Goal: Task Accomplishment & Management: Manage account settings

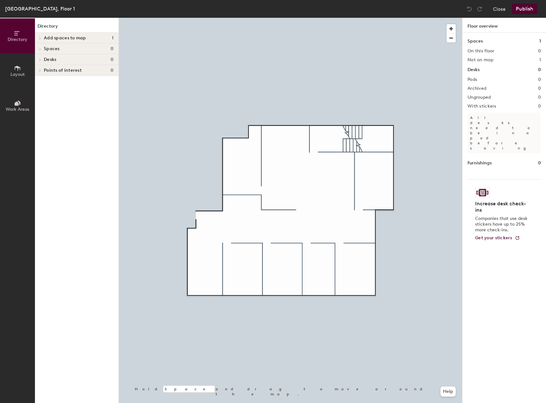
click at [40, 39] on icon at bounding box center [40, 38] width 3 height 3
click at [52, 48] on p "Office 1" at bounding box center [52, 48] width 16 height 7
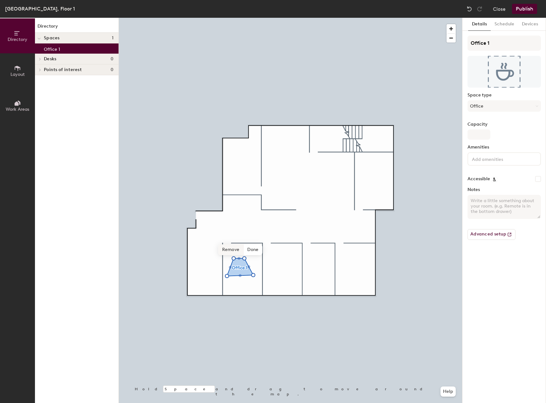
drag, startPoint x: 52, startPoint y: 48, endPoint x: 228, endPoint y: 255, distance: 272.0
click at [228, 255] on div "Hold Space and drag to move around the map. Help Remove Done" at bounding box center [290, 211] width 343 height 386
click at [261, 238] on span "Done" at bounding box center [255, 238] width 19 height 11
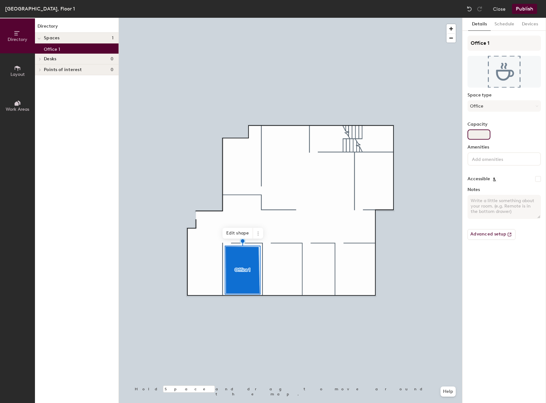
click at [481, 131] on input "Capacity" at bounding box center [478, 135] width 23 height 10
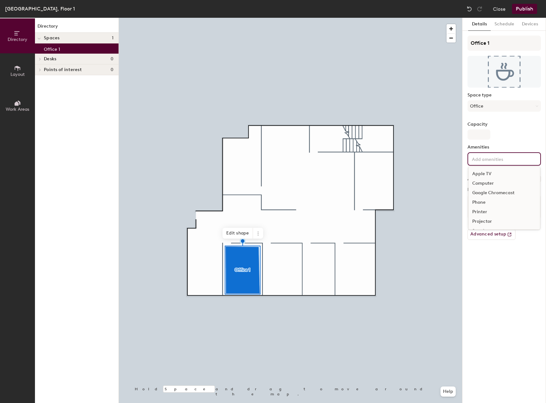
click at [491, 160] on input at bounding box center [498, 159] width 57 height 8
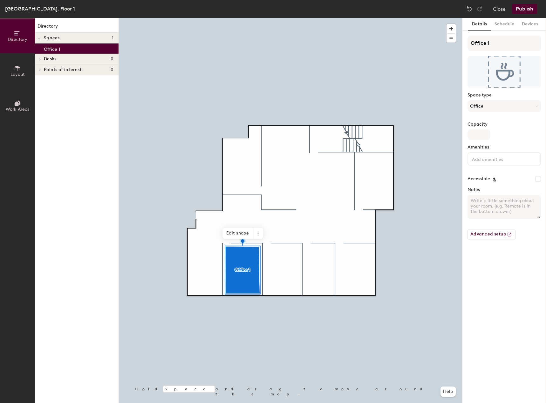
click at [517, 139] on div "Capacity" at bounding box center [503, 131] width 73 height 18
click at [507, 26] on button "Schedule" at bounding box center [504, 24] width 27 height 13
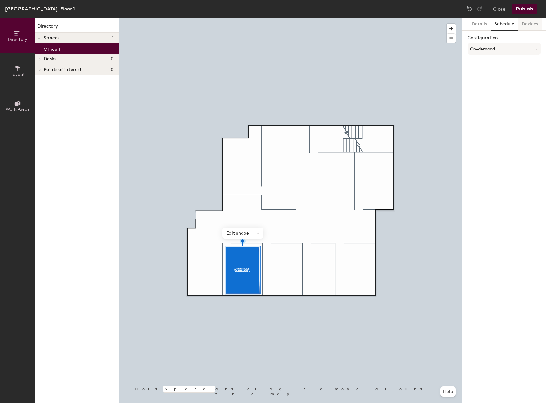
click at [529, 28] on button "Devices" at bounding box center [530, 24] width 24 height 13
click at [529, 41] on h6 "Add" at bounding box center [532, 40] width 9 height 5
click at [480, 23] on button "Details" at bounding box center [479, 24] width 23 height 13
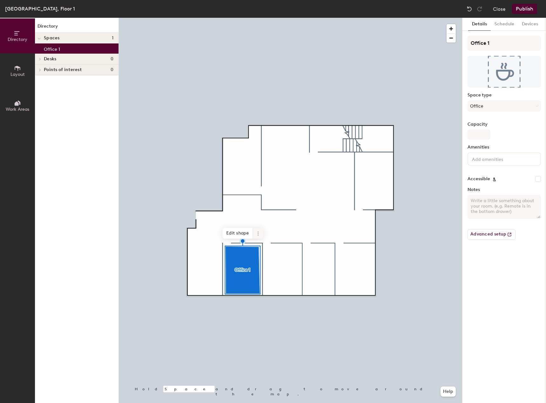
click at [259, 233] on icon at bounding box center [257, 233] width 5 height 5
click at [269, 250] on span "Remove from map" at bounding box center [281, 248] width 57 height 11
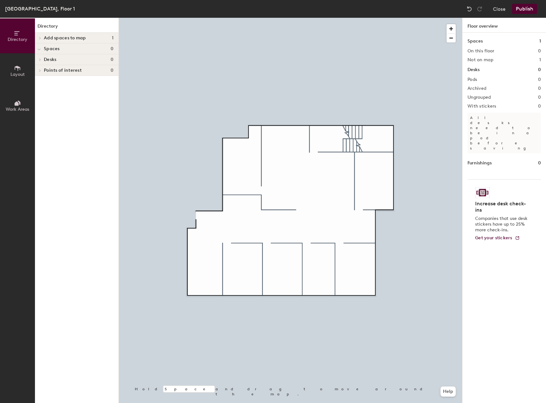
click at [41, 58] on icon at bounding box center [40, 59] width 3 height 3
click at [53, 59] on span "Desks" at bounding box center [50, 59] width 12 height 5
click at [18, 73] on span "Layout" at bounding box center [17, 74] width 14 height 5
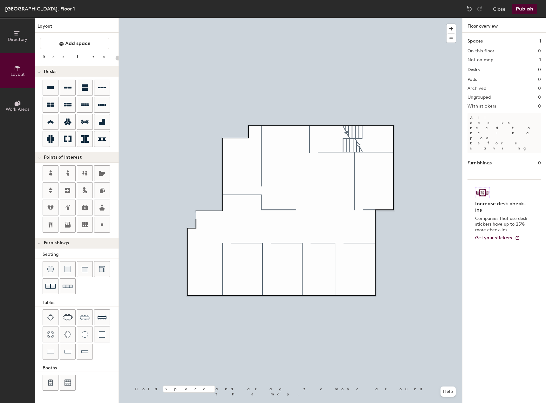
click at [18, 102] on icon at bounding box center [18, 103] width 3 height 4
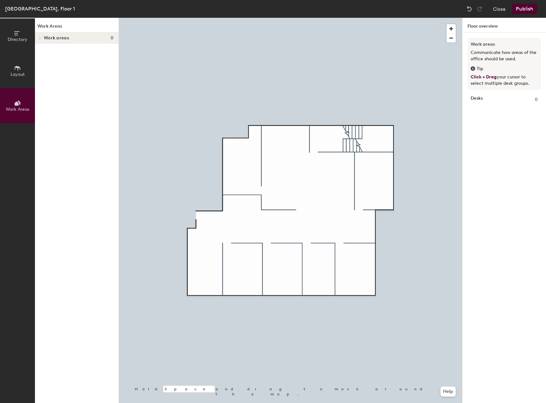
click at [17, 65] on icon at bounding box center [17, 68] width 7 height 7
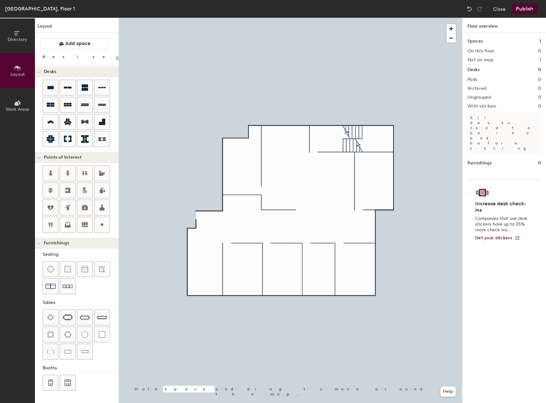
click at [15, 31] on icon at bounding box center [16, 33] width 5 height 4
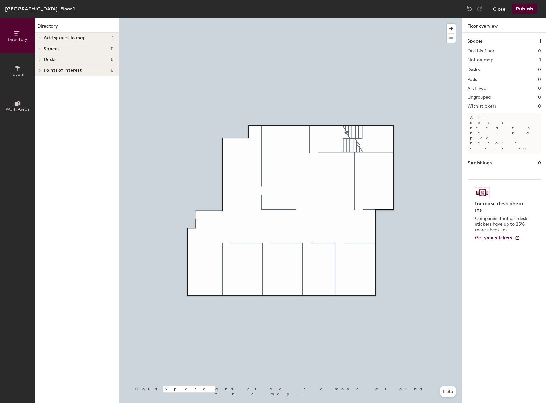
click at [497, 10] on button "Close" at bounding box center [499, 9] width 13 height 10
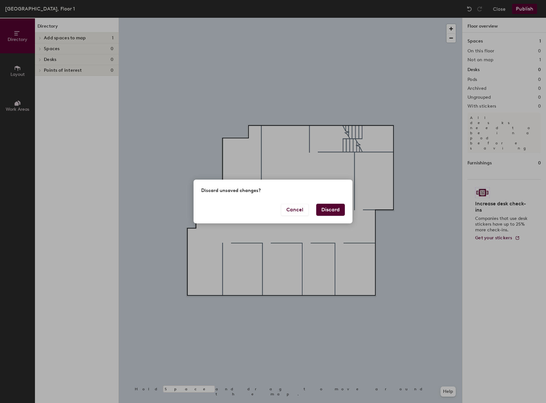
click at [336, 208] on button "Discard" at bounding box center [330, 210] width 29 height 12
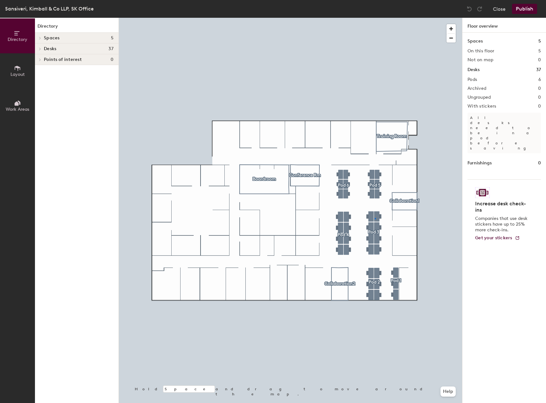
click at [375, 18] on div at bounding box center [290, 18] width 343 height 0
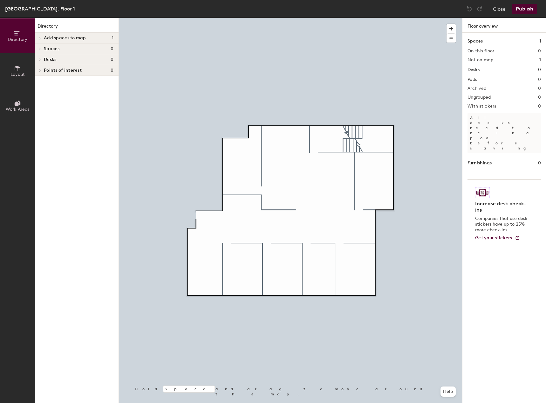
click at [16, 104] on icon at bounding box center [17, 104] width 4 height 4
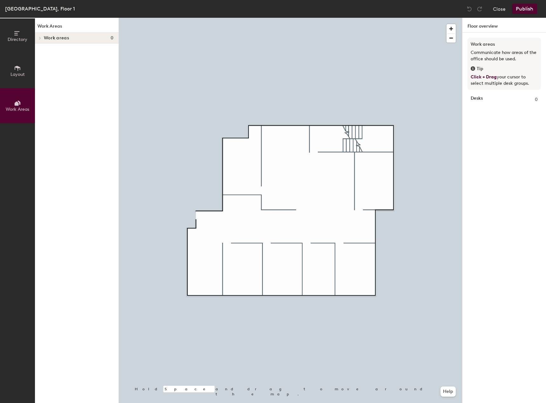
click at [13, 71] on button "Layout" at bounding box center [17, 70] width 35 height 35
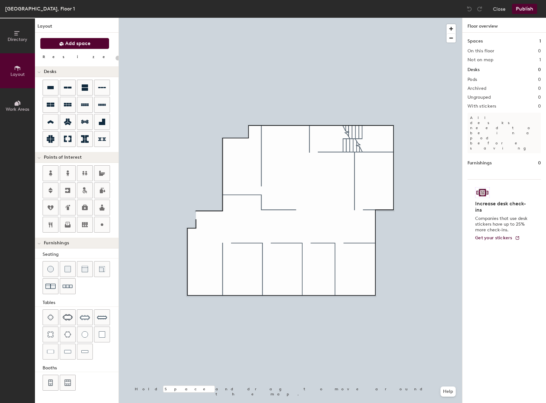
click at [73, 44] on span "Add space" at bounding box center [77, 43] width 25 height 6
click at [50, 88] on icon at bounding box center [50, 87] width 6 height 3
click at [233, 257] on div "Directory Layout Work Areas Layout Add space Resize Desks Points of Interest Fu…" at bounding box center [273, 211] width 546 height 386
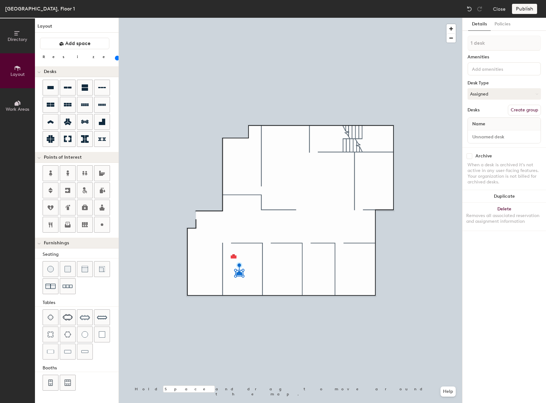
click at [233, 18] on div at bounding box center [290, 18] width 343 height 0
click at [488, 90] on button "Assigned" at bounding box center [503, 93] width 73 height 11
click at [477, 134] on div "Hoteled" at bounding box center [500, 133] width 64 height 10
click at [491, 122] on div "Name" at bounding box center [504, 124] width 73 height 13
type input "160"
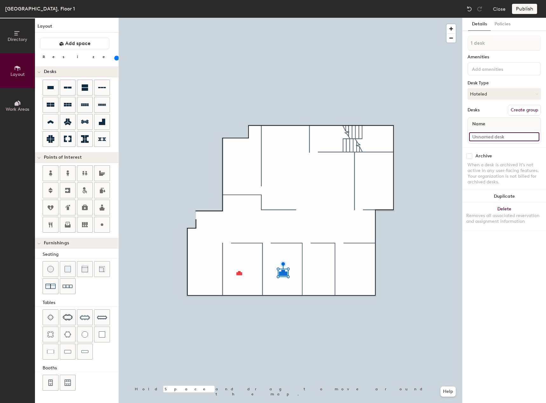
click at [500, 138] on input at bounding box center [504, 136] width 70 height 9
type input "O"
type input "160"
type input "Offic"
type input "160"
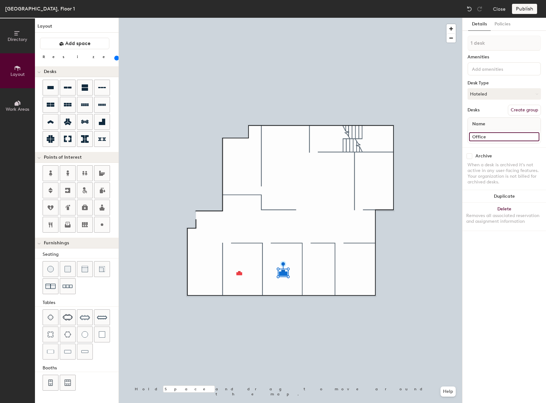
type input "Office"
type input "160"
type input "Office 2"
type input "160"
type input "Office 2"
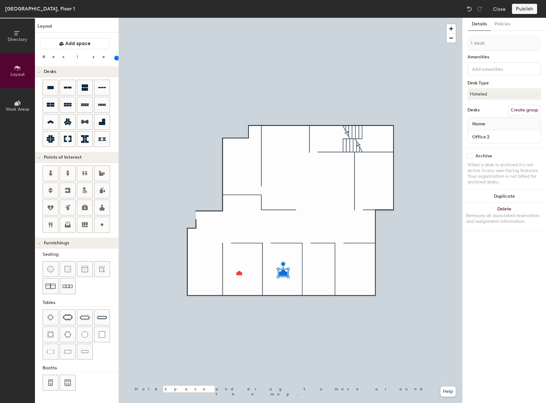
click at [486, 277] on div "Details Policies 1 desk Amenities Desk Type Hoteled Desks Create group Name Off…" at bounding box center [504, 211] width 84 height 386
type input "100"
click at [511, 136] on input at bounding box center [504, 136] width 70 height 9
type input "Office 1"
click at [511, 153] on div "Archive" at bounding box center [503, 156] width 73 height 6
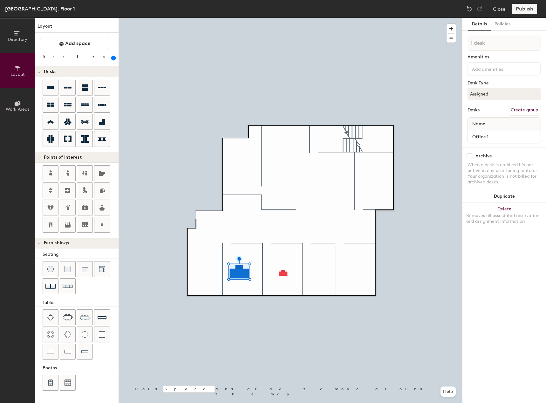
drag, startPoint x: 86, startPoint y: 58, endPoint x: 99, endPoint y: 62, distance: 13.5
click at [115, 61] on input "range" at bounding box center [115, 58] width 0 height 5
drag, startPoint x: 69, startPoint y: 56, endPoint x: 95, endPoint y: 63, distance: 27.6
click at [115, 61] on input "range" at bounding box center [115, 58] width 0 height 5
drag, startPoint x: 93, startPoint y: 58, endPoint x: 100, endPoint y: 58, distance: 6.7
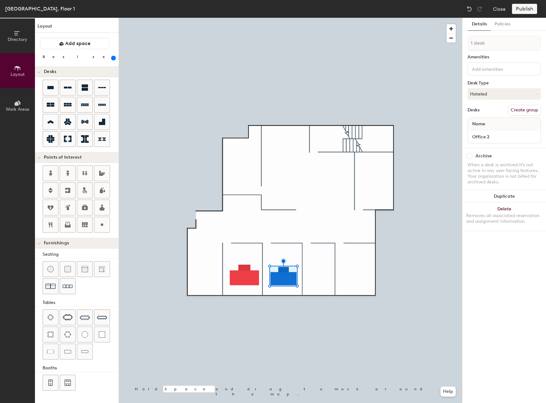
click at [115, 58] on input "range" at bounding box center [115, 58] width 0 height 5
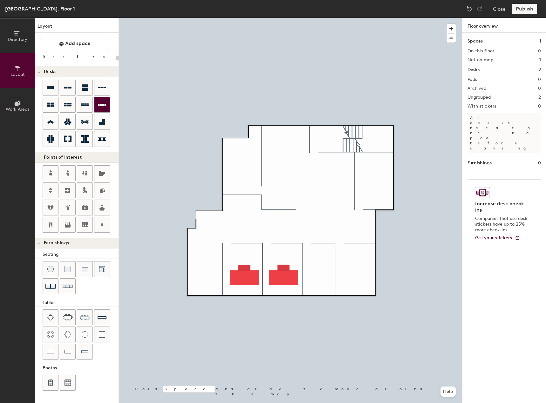
type input "520"
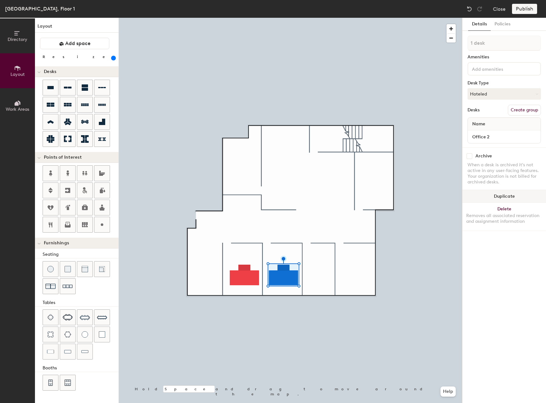
click at [501, 194] on button "Duplicate" at bounding box center [504, 196] width 84 height 13
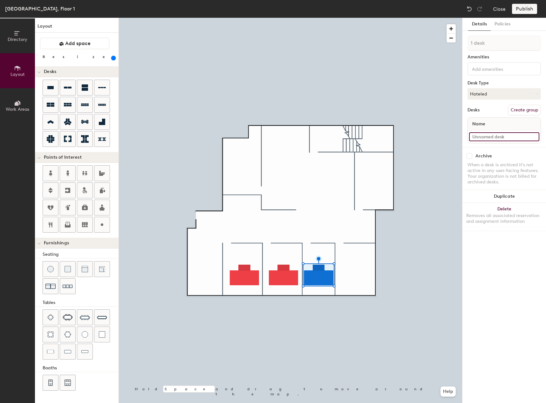
click at [511, 135] on input at bounding box center [504, 136] width 70 height 9
type input "Desk3"
click at [500, 196] on button "Duplicate" at bounding box center [504, 196] width 84 height 13
click at [510, 135] on input at bounding box center [504, 136] width 70 height 9
type input "Desk4"
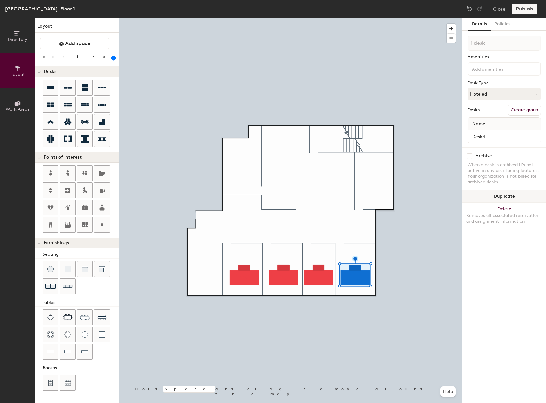
click at [498, 198] on button "Duplicate" at bounding box center [504, 196] width 84 height 13
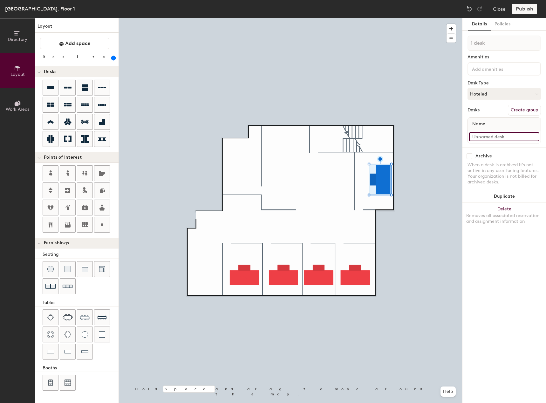
click at [506, 137] on input at bounding box center [504, 136] width 70 height 9
type input "Desk5"
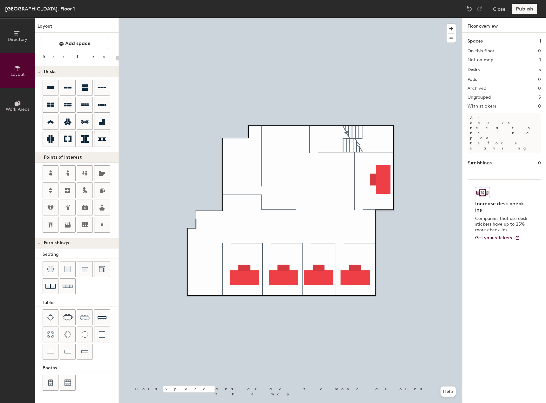
type input "520"
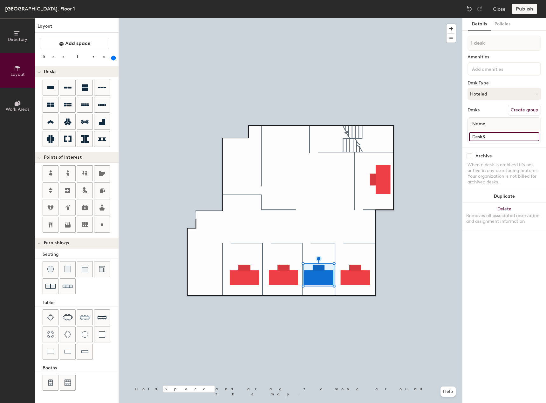
click at [492, 136] on input "Desk3" at bounding box center [504, 136] width 70 height 9
type input "Office3"
click at [478, 137] on input "Desk4" at bounding box center [504, 136] width 70 height 9
type input "Office4"
click at [478, 139] on input "Desk5" at bounding box center [504, 136] width 70 height 9
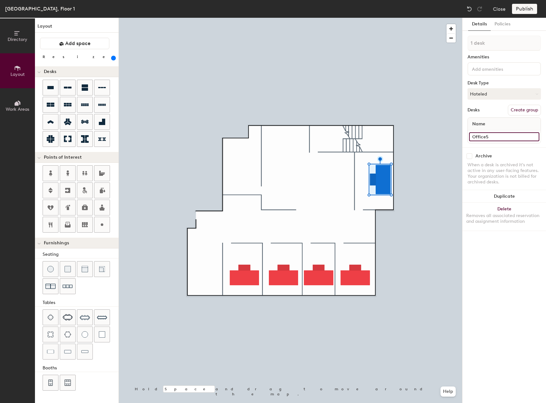
type input "Office5"
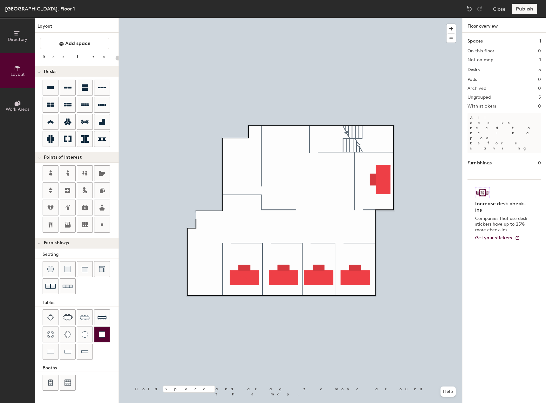
click at [236, 18] on div at bounding box center [290, 18] width 343 height 0
type input "20"
click at [22, 34] on button "Directory" at bounding box center [17, 35] width 35 height 35
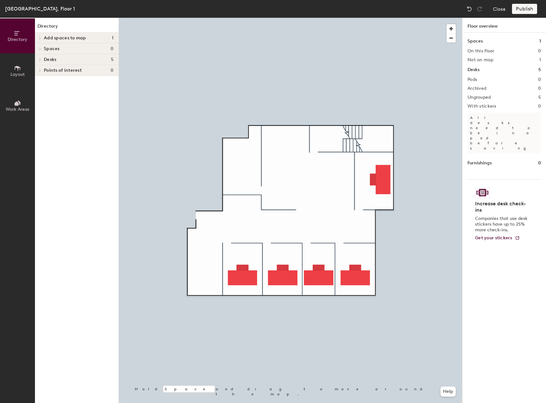
click at [42, 47] on div at bounding box center [39, 49] width 8 height 10
click at [40, 37] on icon at bounding box center [39, 38] width 1 height 3
click at [18, 104] on icon at bounding box center [17, 104] width 4 height 4
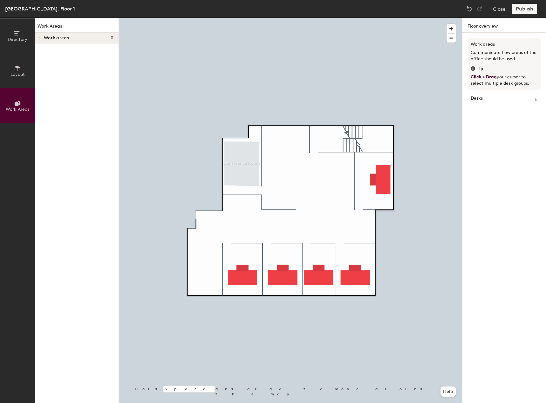
click at [16, 67] on icon at bounding box center [18, 68] width 6 height 5
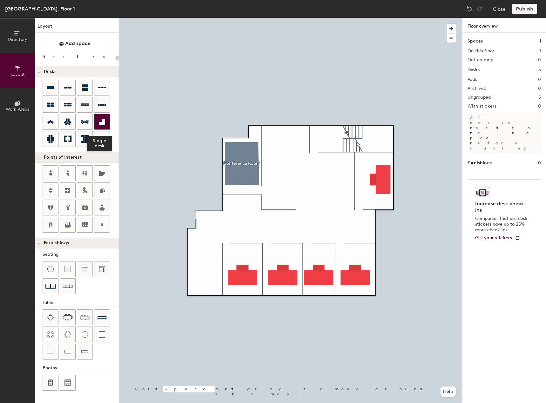
click at [102, 122] on icon at bounding box center [102, 122] width 6 height 6
click at [338, 200] on div "Directory Layout Work Areas Layout Add space Resize Desks Points of Interest Fu…" at bounding box center [273, 211] width 546 height 386
type input "520"
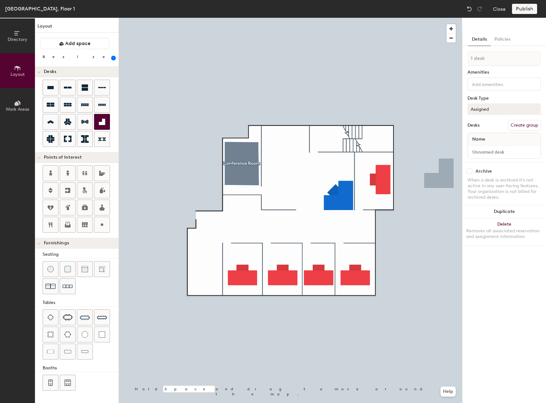
click at [491, 109] on button "Assigned" at bounding box center [503, 109] width 73 height 11
click at [487, 146] on div "Hoteled" at bounding box center [500, 148] width 64 height 10
click at [487, 151] on input at bounding box center [504, 152] width 70 height 9
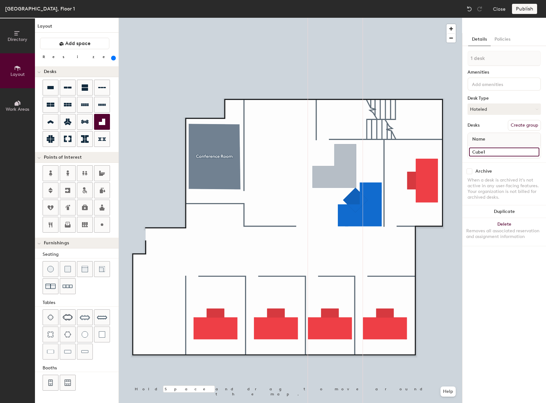
type input "Cube1"
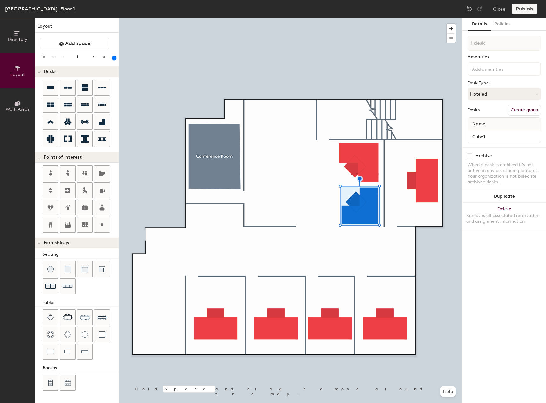
type input "460"
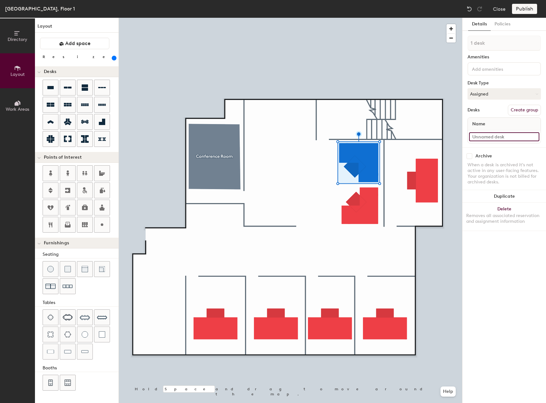
click at [511, 137] on input at bounding box center [504, 136] width 70 height 9
type input "Cube2"
click at [505, 92] on button "Assigned" at bounding box center [503, 93] width 73 height 11
click at [486, 132] on div "Hoteled" at bounding box center [500, 133] width 64 height 10
click at [51, 86] on icon at bounding box center [51, 88] width 8 height 8
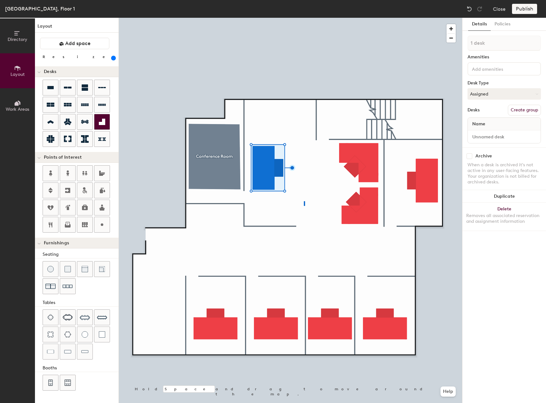
click at [304, 18] on div at bounding box center [290, 18] width 343 height 0
drag, startPoint x: 75, startPoint y: 57, endPoint x: 82, endPoint y: 60, distance: 7.4
type input "300"
click at [115, 60] on input "range" at bounding box center [115, 58] width 0 height 5
click at [493, 95] on button "Assigned" at bounding box center [503, 93] width 73 height 11
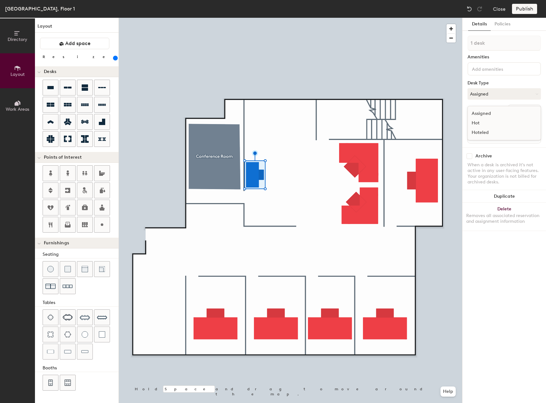
click at [489, 134] on div "Hoteled" at bounding box center [500, 133] width 64 height 10
click at [491, 137] on input at bounding box center [504, 136] width 70 height 9
type input "Cube3"
click at [498, 196] on button "Duplicate" at bounding box center [504, 196] width 84 height 13
click at [500, 136] on input at bounding box center [504, 136] width 70 height 9
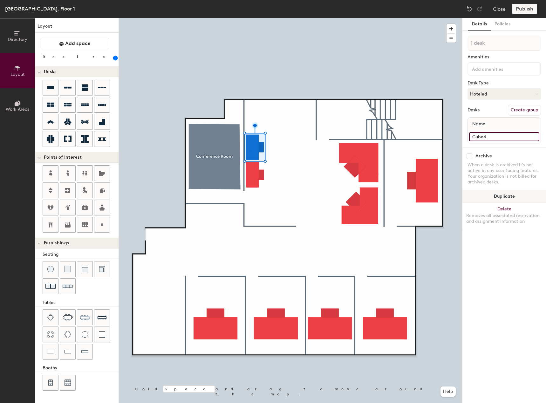
type input "Cube4"
click at [496, 194] on button "Duplicate" at bounding box center [504, 196] width 84 height 13
click at [493, 133] on input at bounding box center [504, 136] width 70 height 9
type input "Cube5"
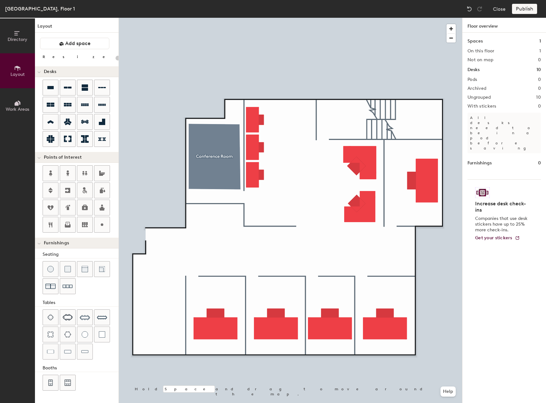
type input "300"
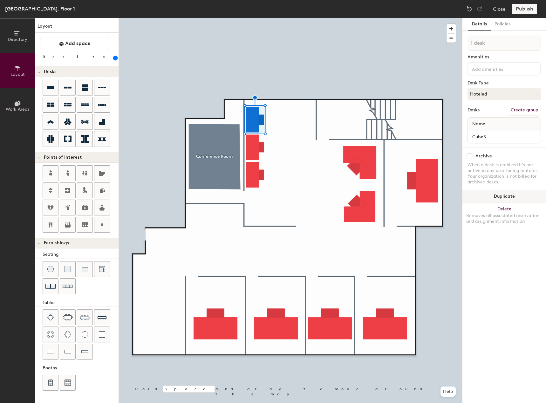
click at [491, 194] on button "Duplicate" at bounding box center [504, 196] width 84 height 13
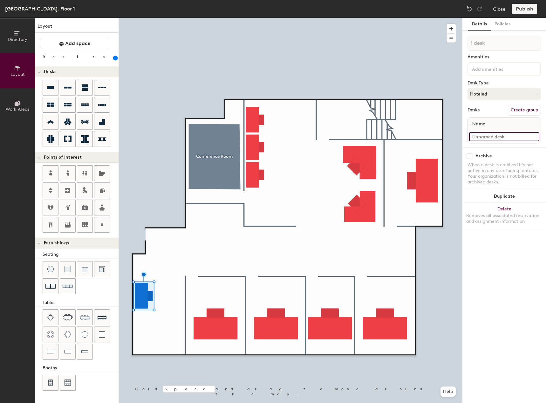
click at [489, 138] on input at bounding box center [504, 136] width 70 height 9
type input "Cube6"
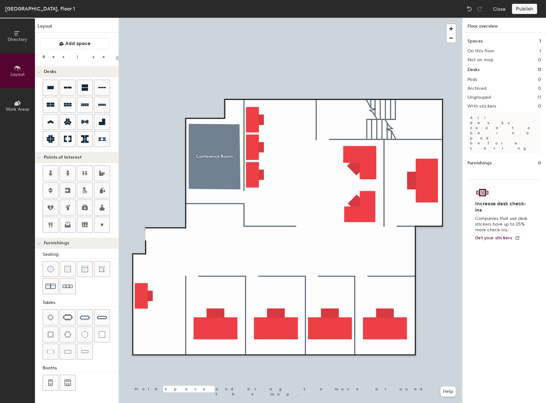
type input "300"
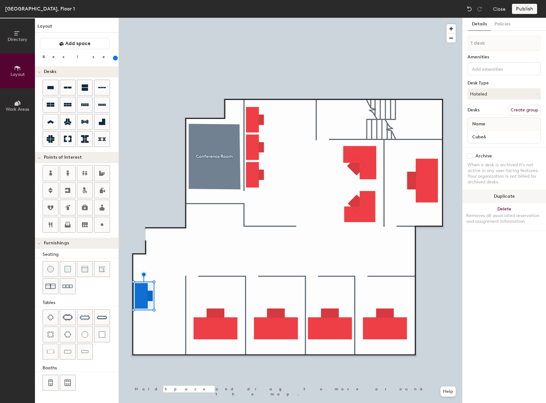
click at [488, 196] on button "Duplicate" at bounding box center [504, 196] width 84 height 13
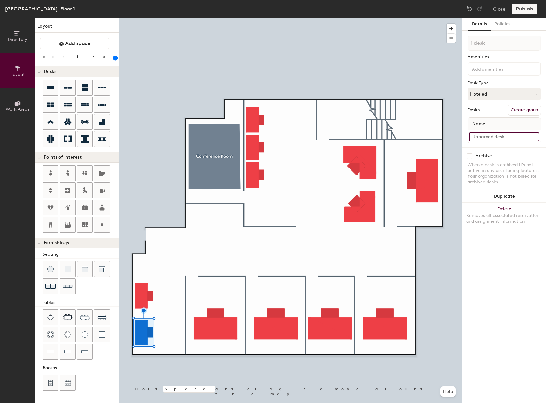
click at [493, 135] on input at bounding box center [504, 136] width 70 height 9
type input "Cube6"
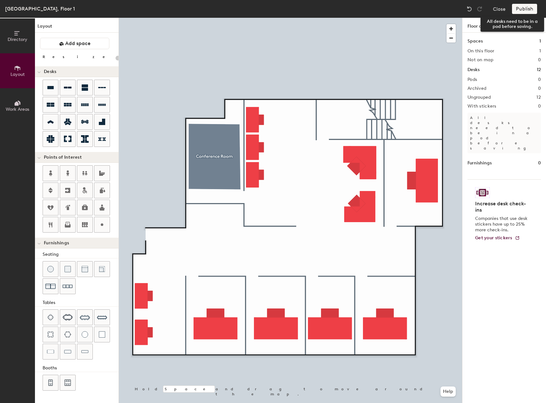
click at [530, 10] on div "Publish" at bounding box center [526, 9] width 29 height 10
click at [256, 18] on div at bounding box center [290, 18] width 343 height 0
type input "300"
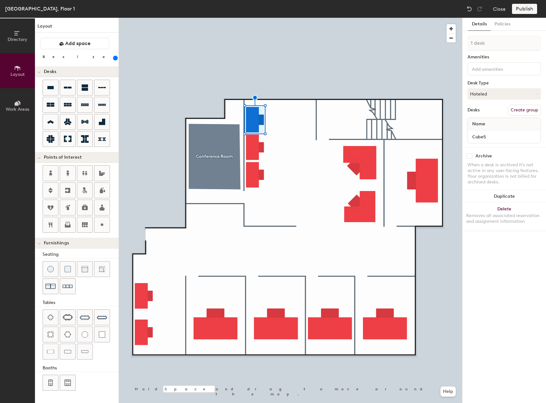
click at [19, 43] on button "Directory" at bounding box center [17, 35] width 35 height 35
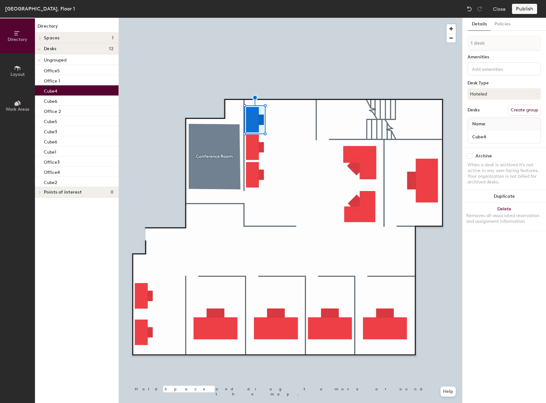
click at [57, 90] on p "Cube4" at bounding box center [50, 90] width 13 height 7
click at [58, 101] on div "Cube6" at bounding box center [77, 101] width 84 height 10
click at [58, 91] on div "Cube4" at bounding box center [77, 90] width 84 height 10
drag, startPoint x: 58, startPoint y: 88, endPoint x: 45, endPoint y: 91, distance: 12.7
click at [45, 91] on p "Cube4" at bounding box center [50, 90] width 13 height 7
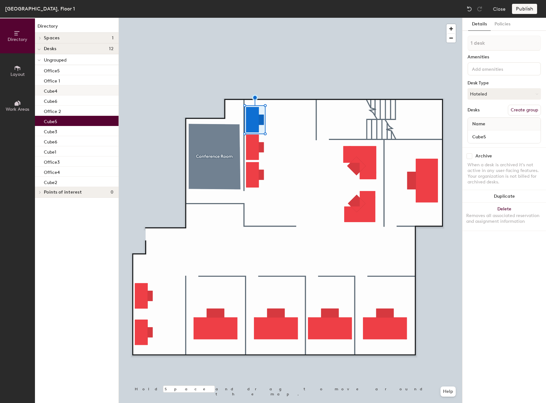
click at [48, 89] on p "Cube4" at bounding box center [50, 90] width 13 height 7
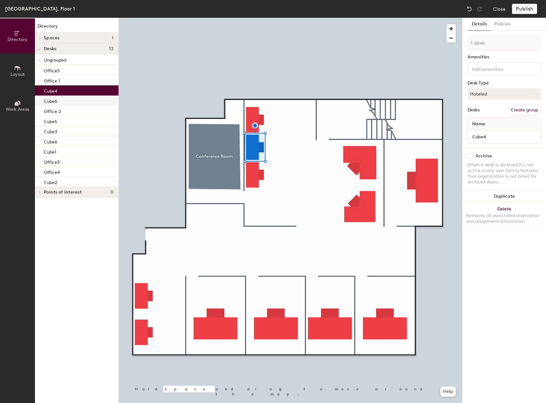
click at [46, 101] on p "Cube6" at bounding box center [50, 100] width 13 height 7
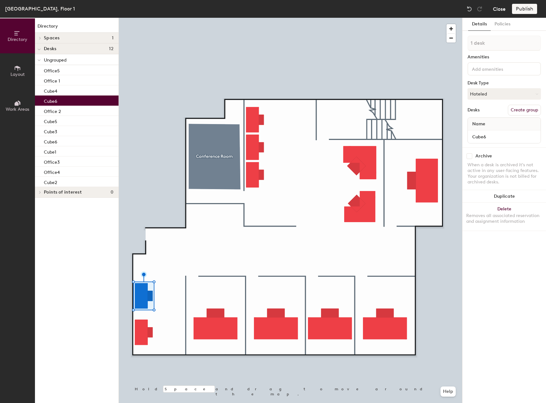
click at [502, 9] on button "Close" at bounding box center [499, 9] width 13 height 10
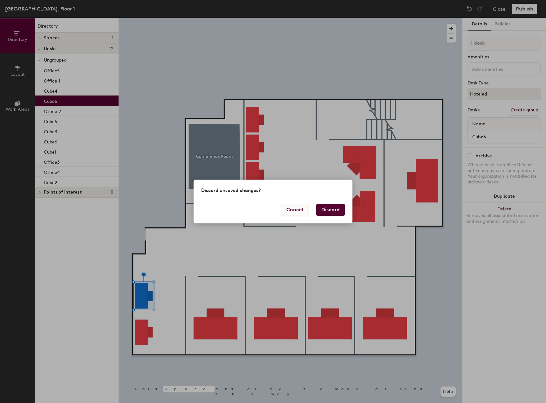
click at [298, 208] on button "Cancel" at bounding box center [295, 210] width 28 height 12
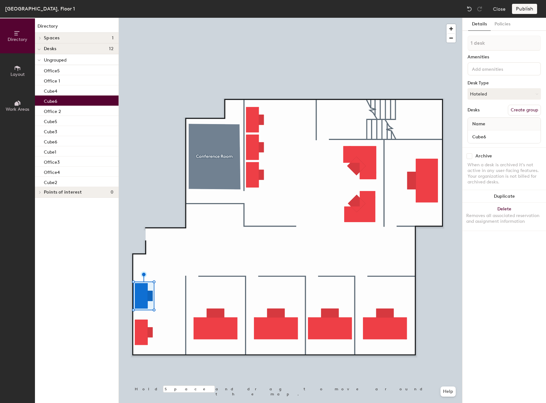
click at [533, 109] on button "Create group" at bounding box center [524, 110] width 33 height 11
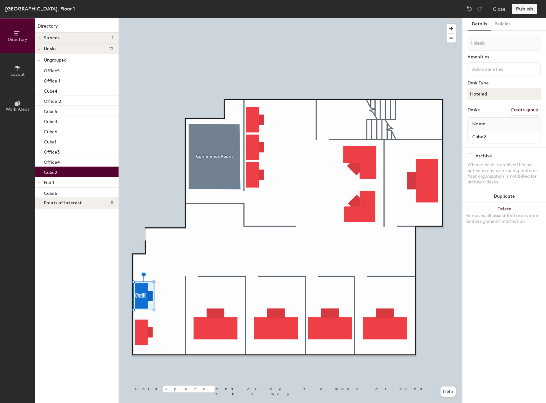
click at [63, 173] on div "Cube2" at bounding box center [77, 172] width 84 height 10
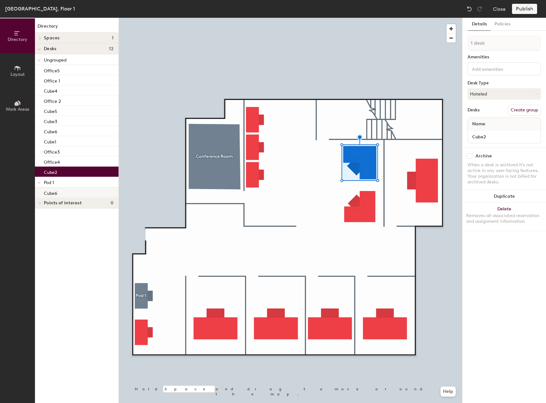
drag, startPoint x: 63, startPoint y: 173, endPoint x: 63, endPoint y: 196, distance: 23.2
click at [63, 196] on div "Ungrouped Office5 Office 1 Cube4 Office 2 Cube5 Cube3 Cube6 Cube1 Office3 Offic…" at bounding box center [77, 126] width 84 height 144
click at [63, 171] on div "Cube2" at bounding box center [77, 172] width 84 height 10
drag, startPoint x: 44, startPoint y: 171, endPoint x: 48, endPoint y: 196, distance: 25.3
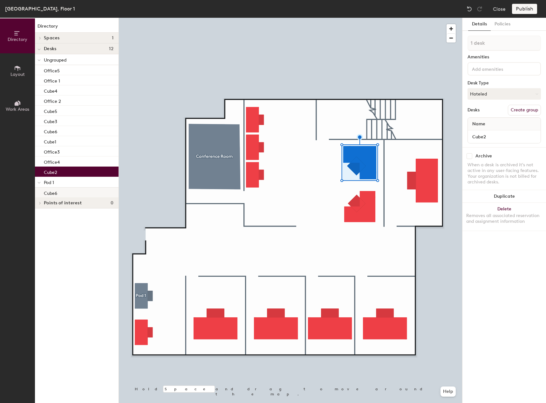
click at [48, 196] on div "Ungrouped Office5 Office 1 Cube4 Office 2 Cube5 Cube3 Cube6 Cube1 Office3 Offic…" at bounding box center [77, 126] width 84 height 144
click at [58, 171] on div "Cube2" at bounding box center [77, 172] width 84 height 10
click at [64, 71] on div "Office5" at bounding box center [77, 70] width 84 height 10
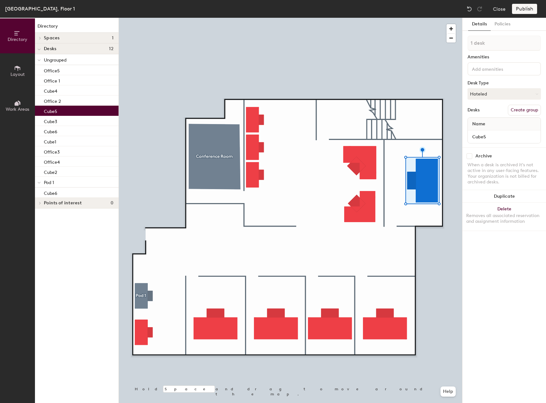
click at [63, 112] on div "Cube5" at bounding box center [77, 111] width 84 height 10
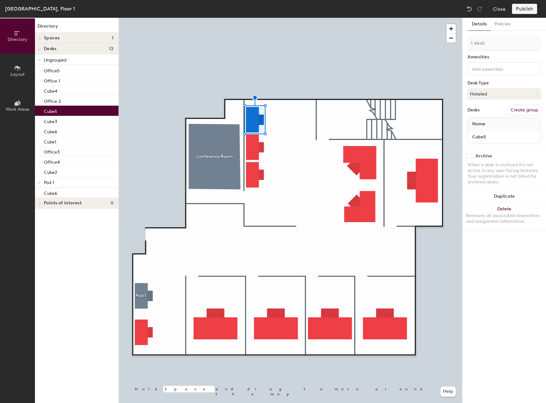
click at [518, 111] on button "Create group" at bounding box center [524, 110] width 33 height 11
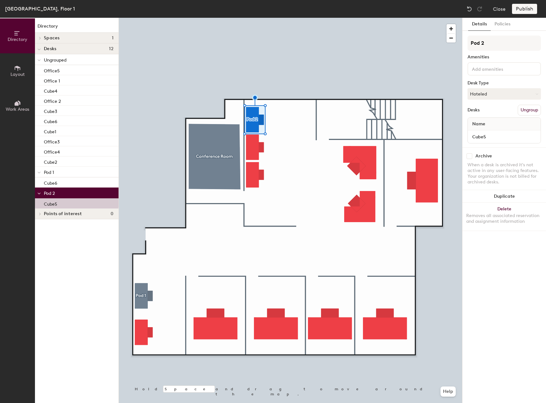
click at [496, 104] on div "Pod 2 Amenities Desk Type Hoteled Desks Ungroup Name Cube5" at bounding box center [503, 92] width 73 height 112
click at [538, 111] on button "Ungroup" at bounding box center [529, 110] width 23 height 11
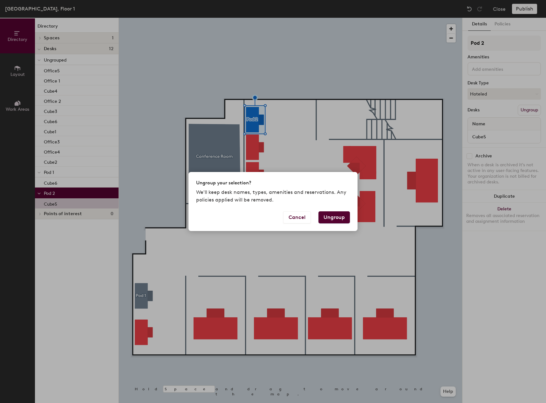
click at [331, 220] on button "Ungroup" at bounding box center [333, 218] width 31 height 12
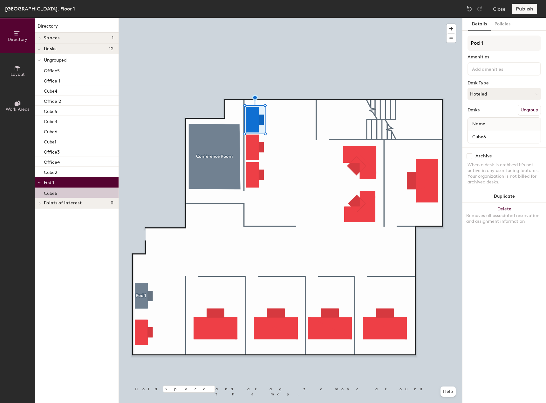
click at [58, 188] on div "Cube6" at bounding box center [77, 193] width 84 height 10
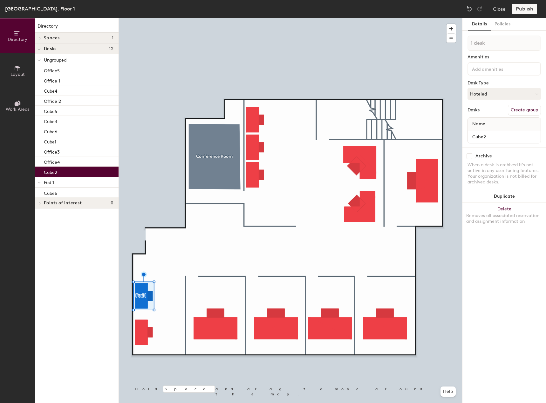
click at [56, 172] on p "Cube2" at bounding box center [50, 171] width 13 height 7
click at [39, 182] on icon at bounding box center [38, 183] width 3 height 3
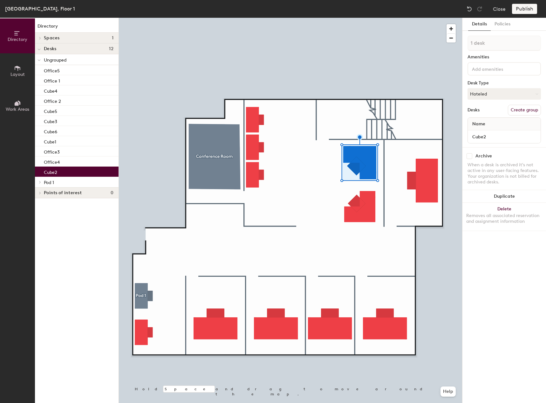
click at [39, 182] on icon at bounding box center [40, 182] width 3 height 3
click at [521, 108] on button "Create group" at bounding box center [524, 110] width 33 height 11
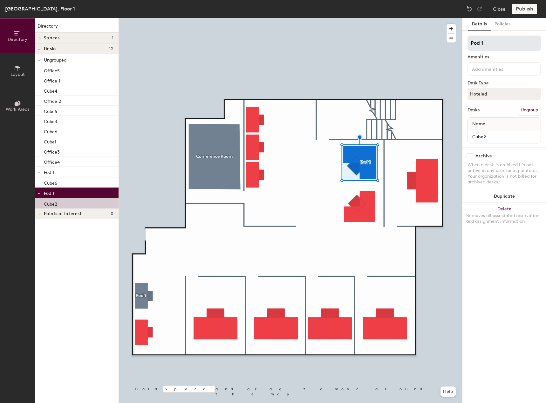
type input "Pod 1"
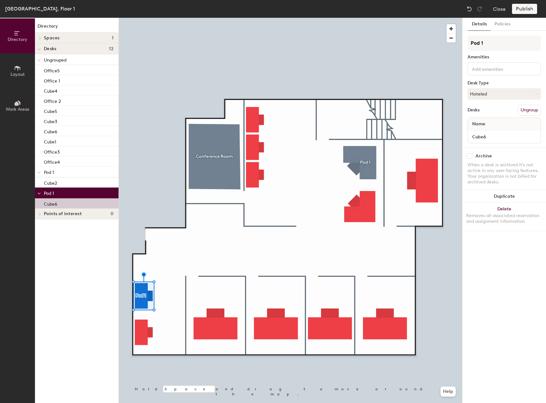
click at [54, 200] on p "Cube6" at bounding box center [50, 203] width 13 height 7
click at [528, 108] on button "Ungroup" at bounding box center [529, 110] width 23 height 11
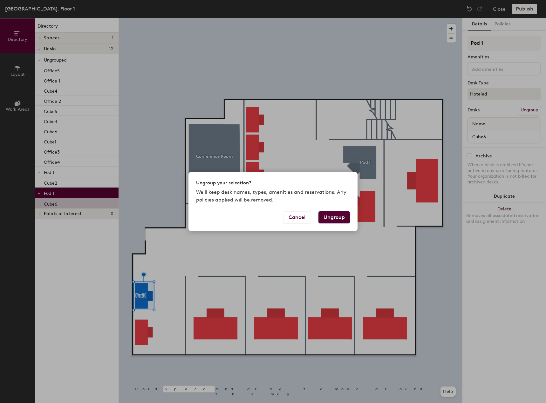
click at [340, 217] on button "Ungroup" at bounding box center [333, 218] width 31 height 12
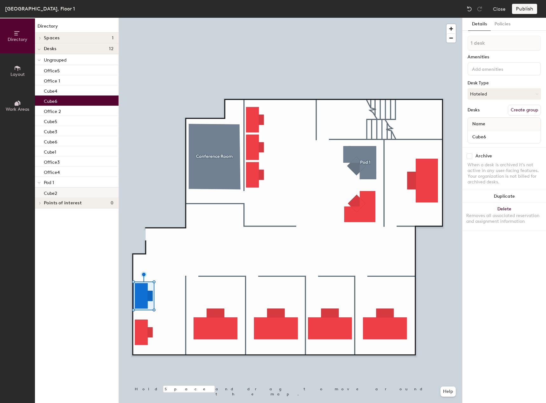
click at [64, 191] on div "Cube2" at bounding box center [77, 193] width 84 height 10
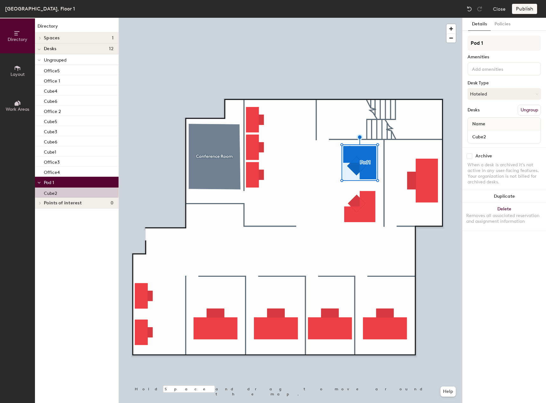
click at [528, 109] on button "Ungroup" at bounding box center [529, 110] width 23 height 11
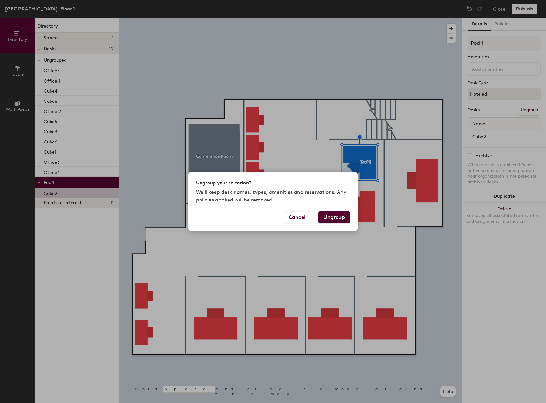
click at [336, 218] on button "Ungroup" at bounding box center [333, 218] width 31 height 12
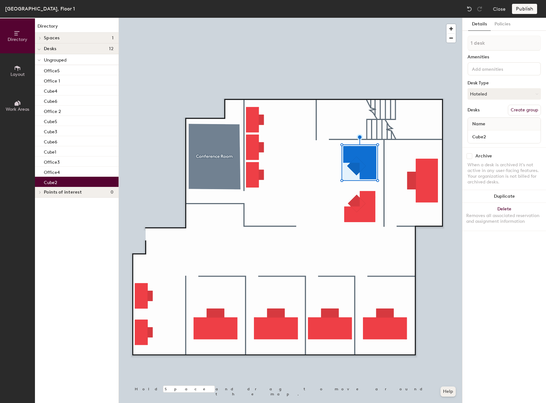
click at [453, 393] on button "Help" at bounding box center [447, 392] width 15 height 10
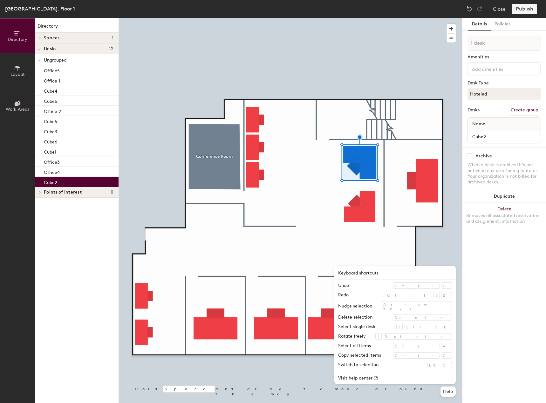
click at [403, 328] on div "⇧" at bounding box center [399, 327] width 6 height 6
click at [53, 151] on p "Cube1" at bounding box center [50, 151] width 12 height 7
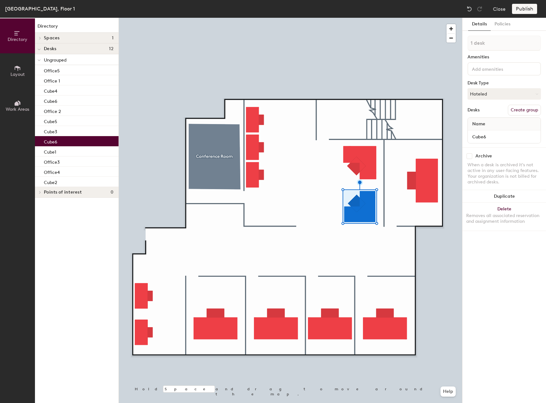
click at [52, 138] on p "Cube6" at bounding box center [50, 141] width 13 height 7
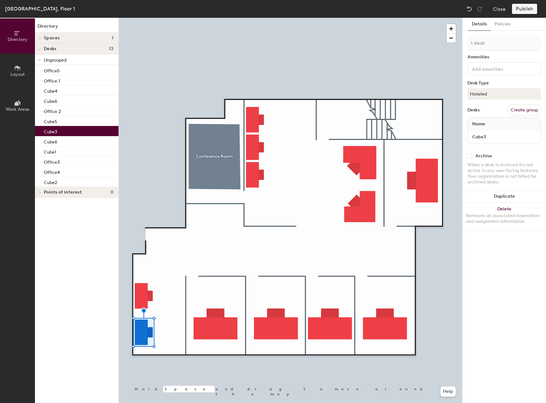
click at [52, 128] on p "Cube3" at bounding box center [50, 130] width 13 height 7
click at [51, 138] on p "Cube6" at bounding box center [50, 141] width 13 height 7
click at [446, 391] on button "Help" at bounding box center [447, 392] width 15 height 10
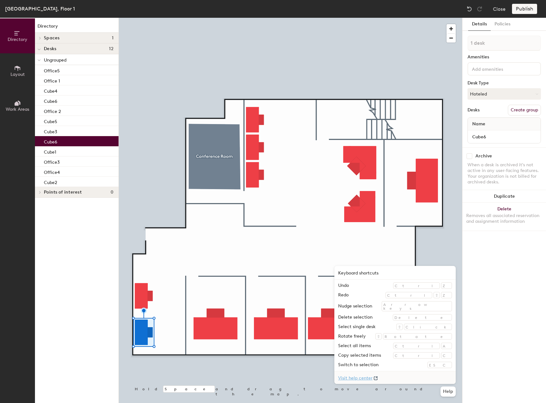
click at [414, 378] on link "Visit help center" at bounding box center [394, 378] width 121 height 13
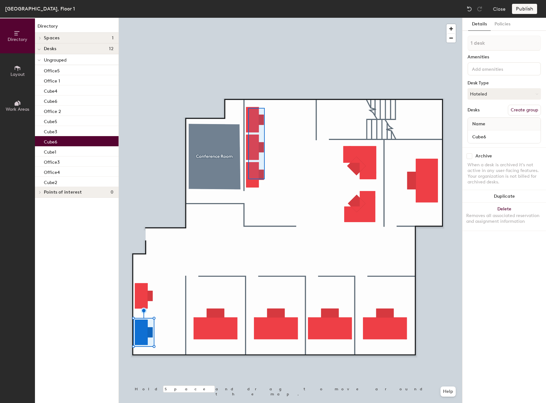
type input "3 desks"
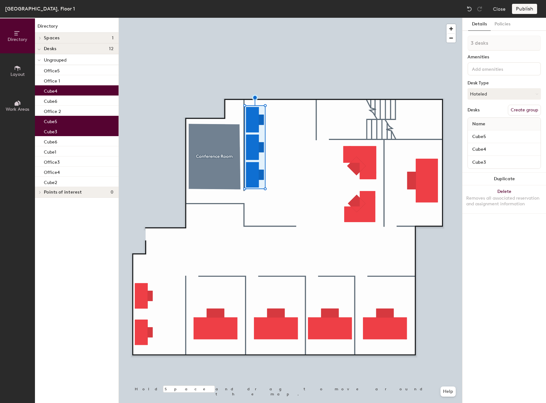
click at [532, 110] on button "Create group" at bounding box center [524, 110] width 33 height 11
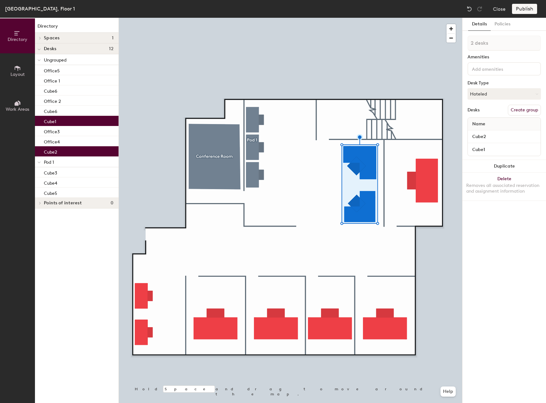
click at [524, 111] on button "Create group" at bounding box center [524, 110] width 33 height 11
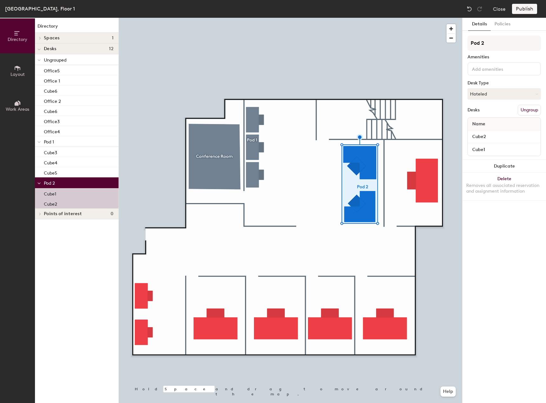
click at [512, 233] on div "Details Policies Pod 2 Amenities Desk Type Hoteled Desks Ungroup Name Cube2 Cub…" at bounding box center [504, 211] width 84 height 386
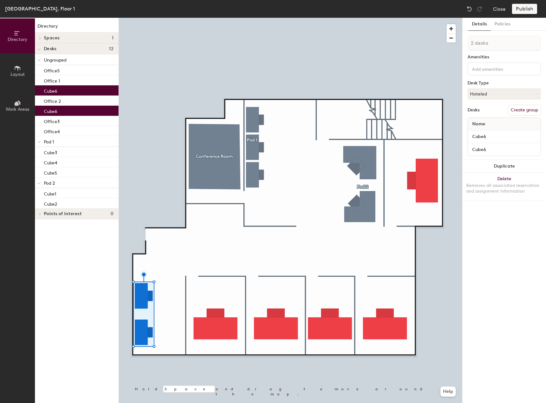
click at [520, 113] on button "Create group" at bounding box center [524, 110] width 33 height 11
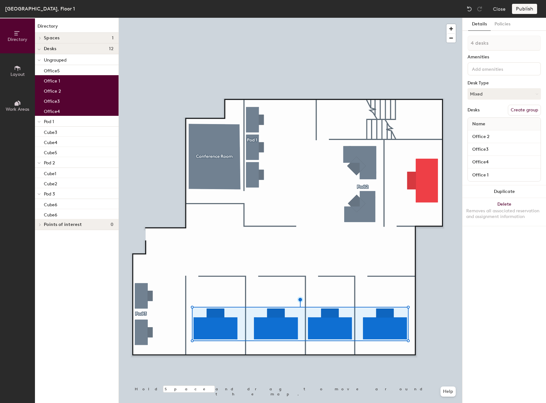
click at [528, 110] on button "Create group" at bounding box center [524, 110] width 33 height 11
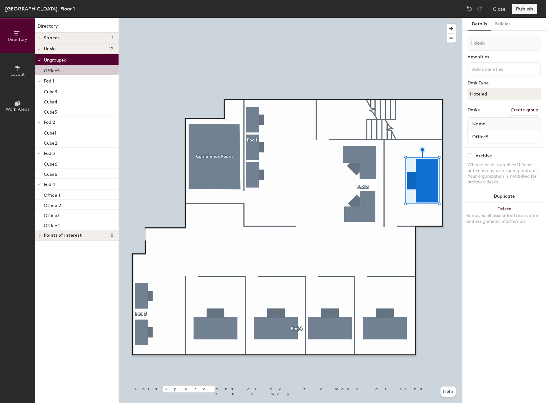
click at [522, 111] on button "Create group" at bounding box center [524, 110] width 33 height 11
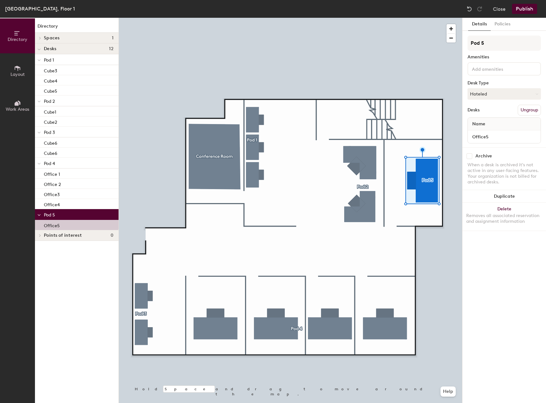
click at [505, 257] on div "Details Policies Pod 5 Amenities Desk Type Hoteled Desks Ungroup Name Office5 A…" at bounding box center [504, 211] width 84 height 386
click at [526, 8] on button "Publish" at bounding box center [524, 9] width 25 height 10
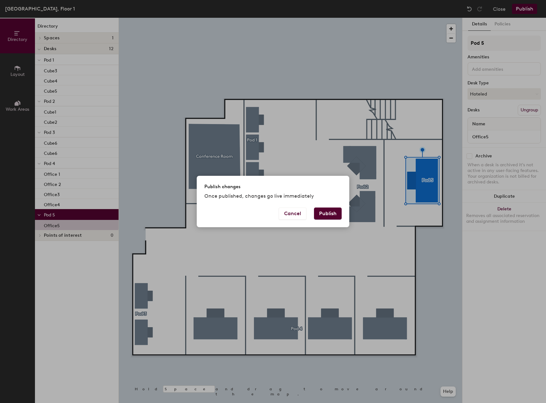
click at [323, 215] on button "Publish" at bounding box center [328, 214] width 28 height 12
